Goal: Task Accomplishment & Management: Manage account settings

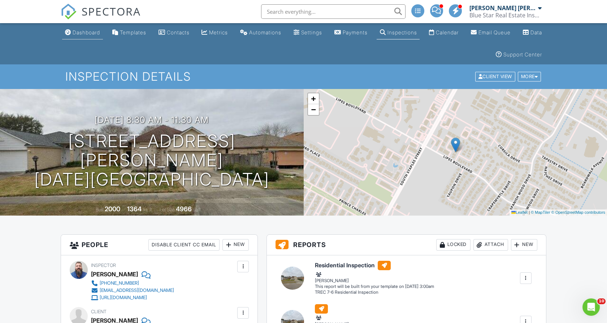
click at [85, 35] on div "Dashboard" at bounding box center [86, 32] width 27 height 6
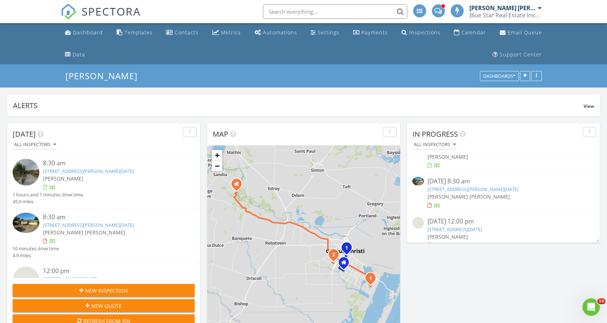
scroll to position [66, 0]
click at [445, 183] on link "3321 Casa Rosa Dr, Corpus Christi, TX 78411" at bounding box center [473, 185] width 91 height 7
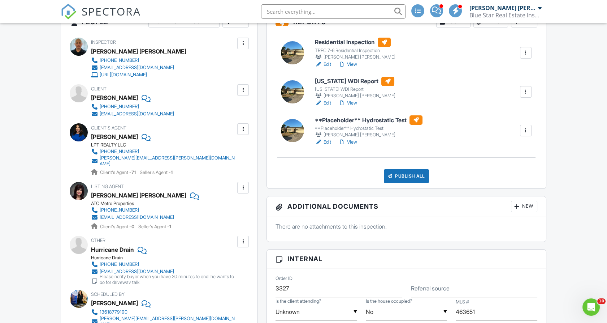
scroll to position [281, 0]
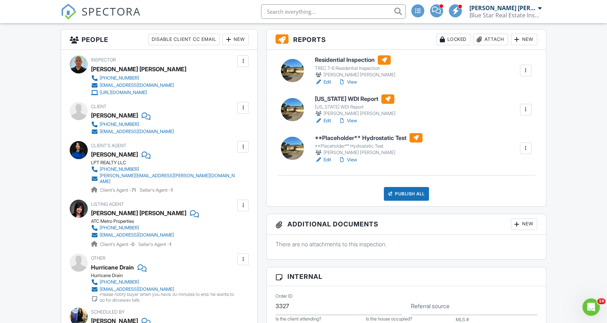
click at [322, 12] on input "text" at bounding box center [333, 11] width 145 height 14
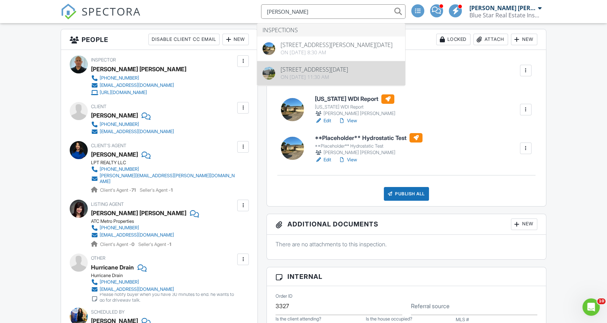
type input "linda barker"
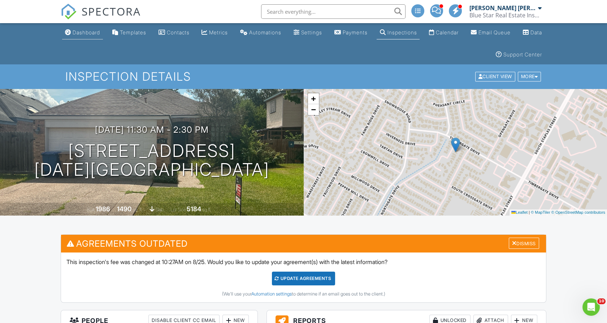
click at [86, 30] on div "Dashboard" at bounding box center [86, 32] width 27 height 6
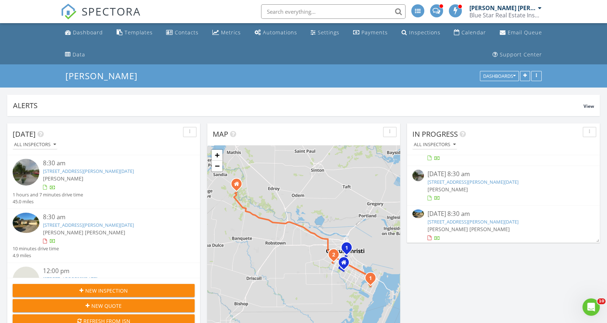
scroll to position [72, 0]
click at [455, 176] on link "3321 Casa Rosa Dr, Corpus Christi, TX 78411" at bounding box center [473, 179] width 91 height 7
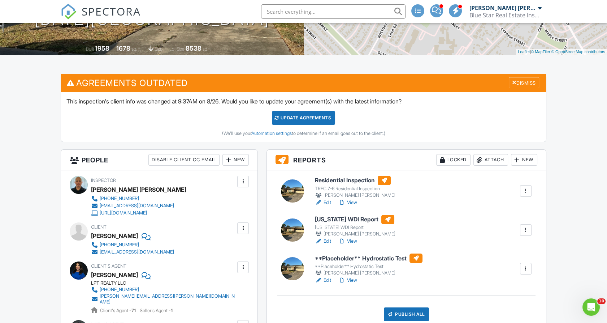
click at [347, 201] on link "View" at bounding box center [348, 202] width 19 height 7
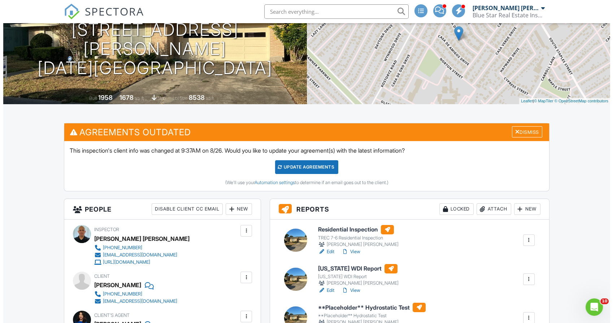
scroll to position [160, 0]
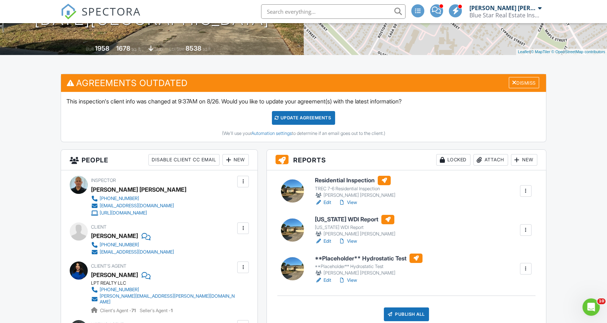
click at [492, 154] on div "Attach" at bounding box center [491, 160] width 35 height 12
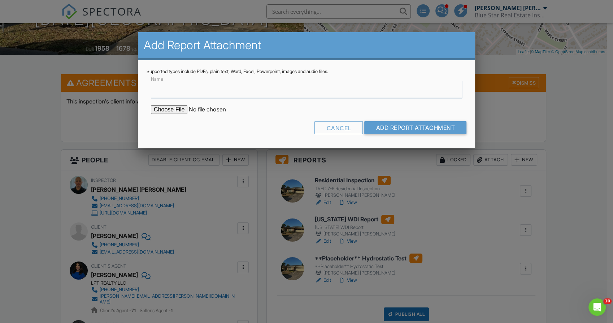
click at [234, 88] on input "Name" at bounding box center [306, 89] width 311 height 18
type input "g"
type input "Hydrostatic Report"
click at [168, 106] on input "file" at bounding box center [212, 109] width 123 height 9
type input "C:\fakepath\IMG_3876 (8).jpeg"
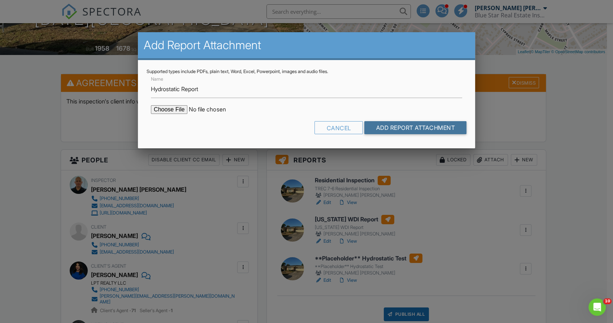
click at [378, 121] on input "Add Report Attachment" at bounding box center [416, 127] width 102 height 13
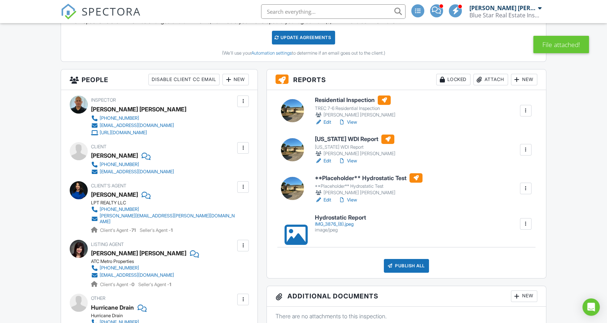
click at [340, 222] on div "IMG_3876_(8).jpeg" at bounding box center [340, 224] width 51 height 6
click at [524, 186] on div at bounding box center [525, 188] width 7 height 7
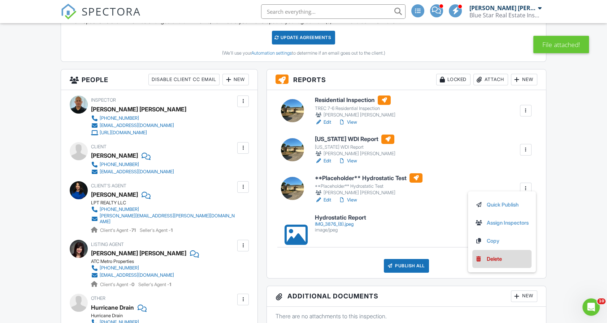
click at [491, 260] on div "Delete" at bounding box center [494, 259] width 15 height 8
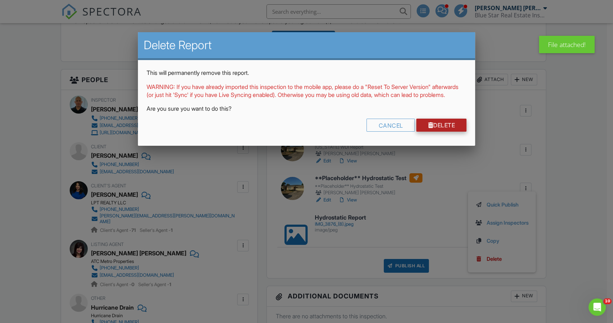
click at [436, 130] on link "Delete" at bounding box center [442, 125] width 50 height 13
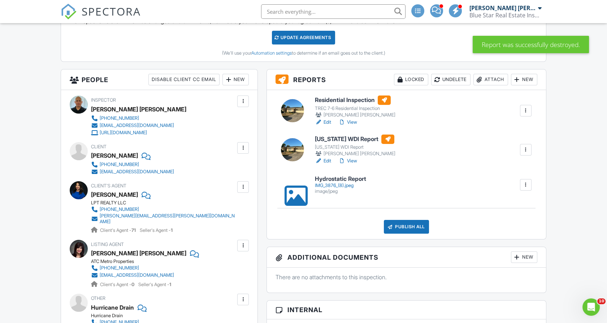
click at [342, 180] on h6 "Hydrostatic Report" at bounding box center [340, 179] width 51 height 7
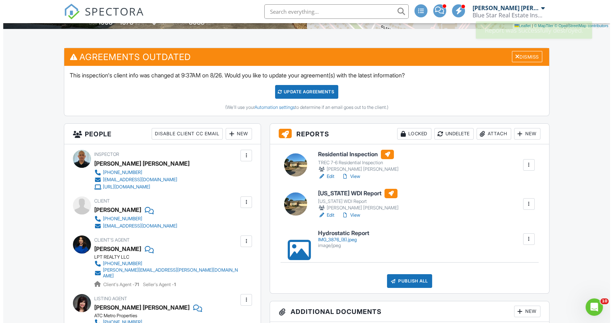
scroll to position [241, 0]
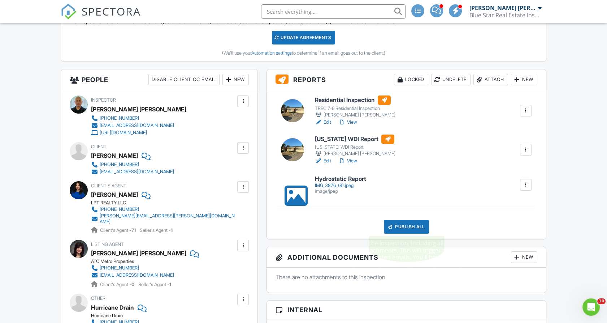
click at [412, 223] on div "Publish All" at bounding box center [406, 227] width 45 height 14
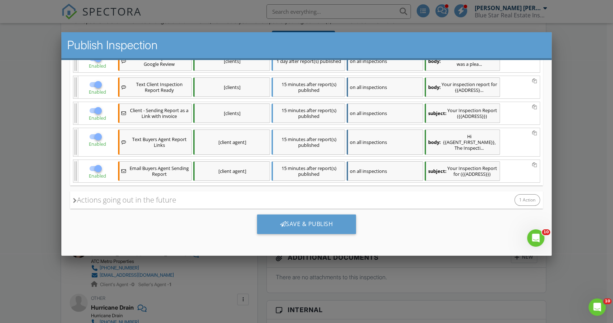
scroll to position [146, 0]
click at [321, 220] on div "Save & Publish" at bounding box center [306, 224] width 99 height 20
